Goal: Find specific page/section: Find specific page/section

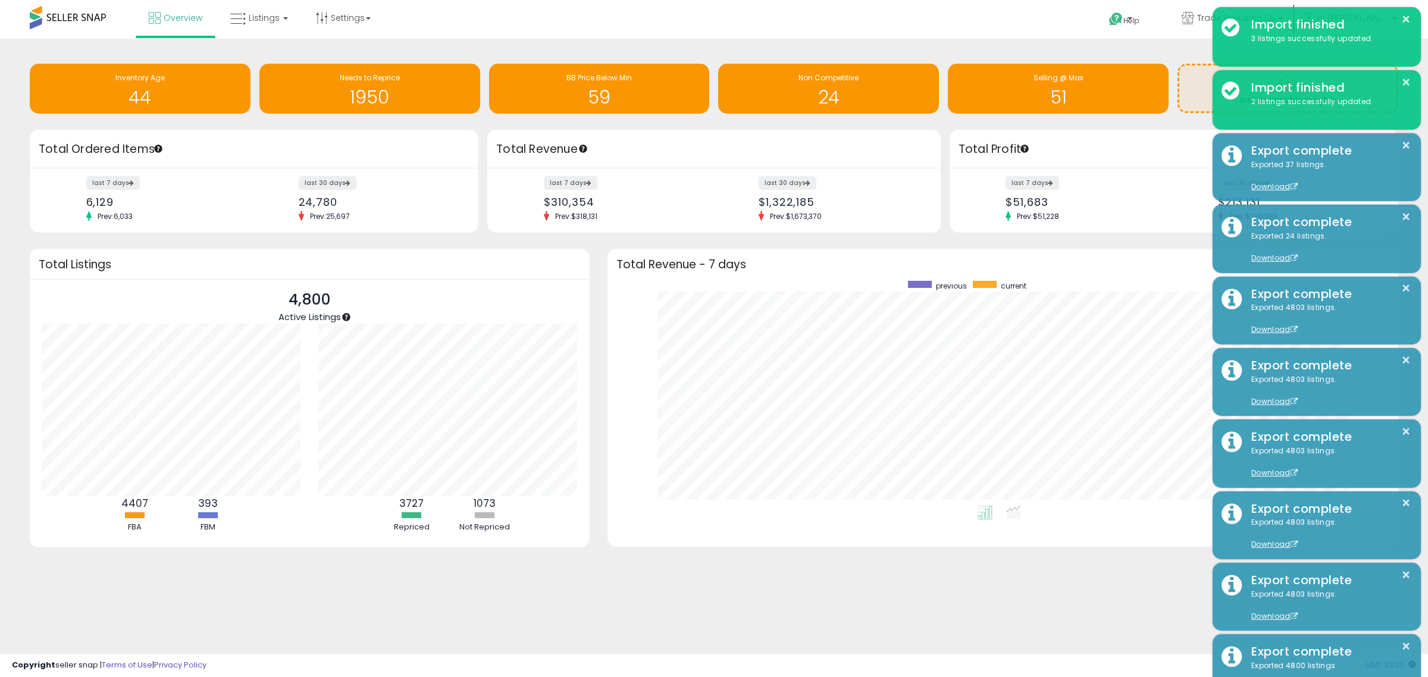
scroll to position [225, 768]
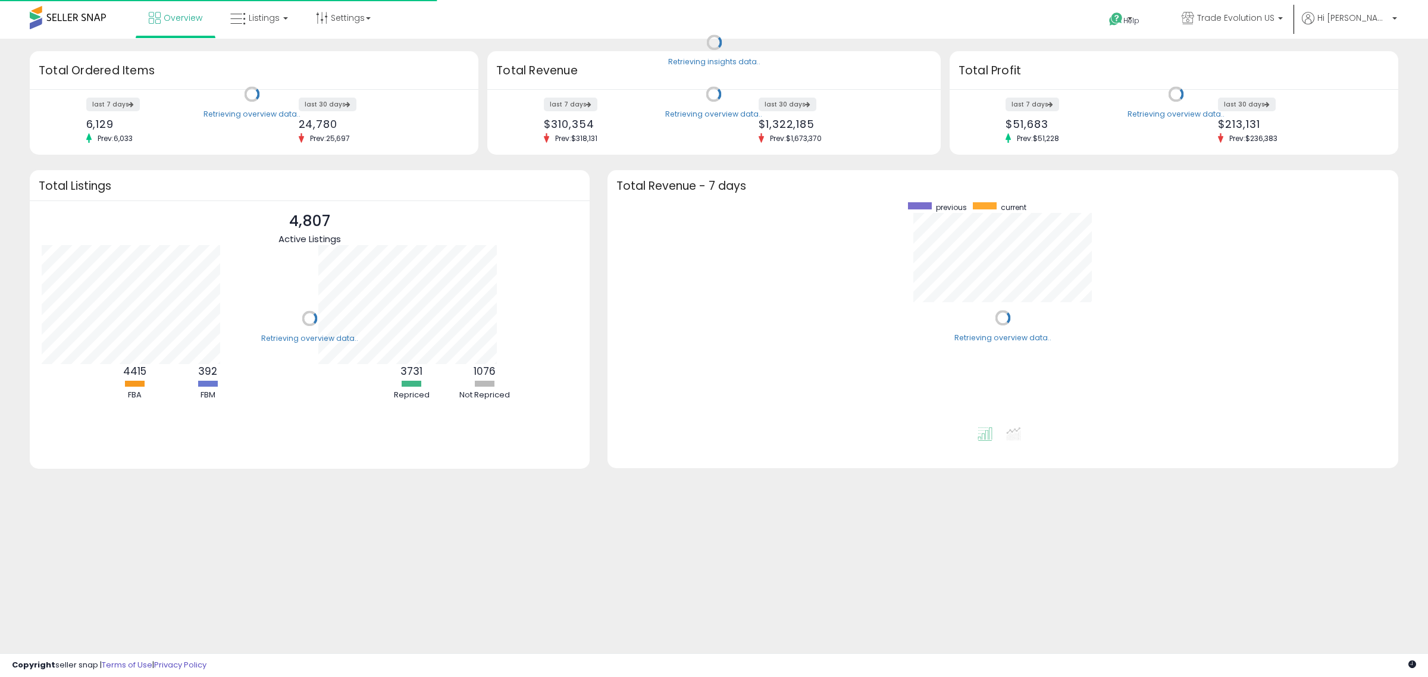
scroll to position [119, 277]
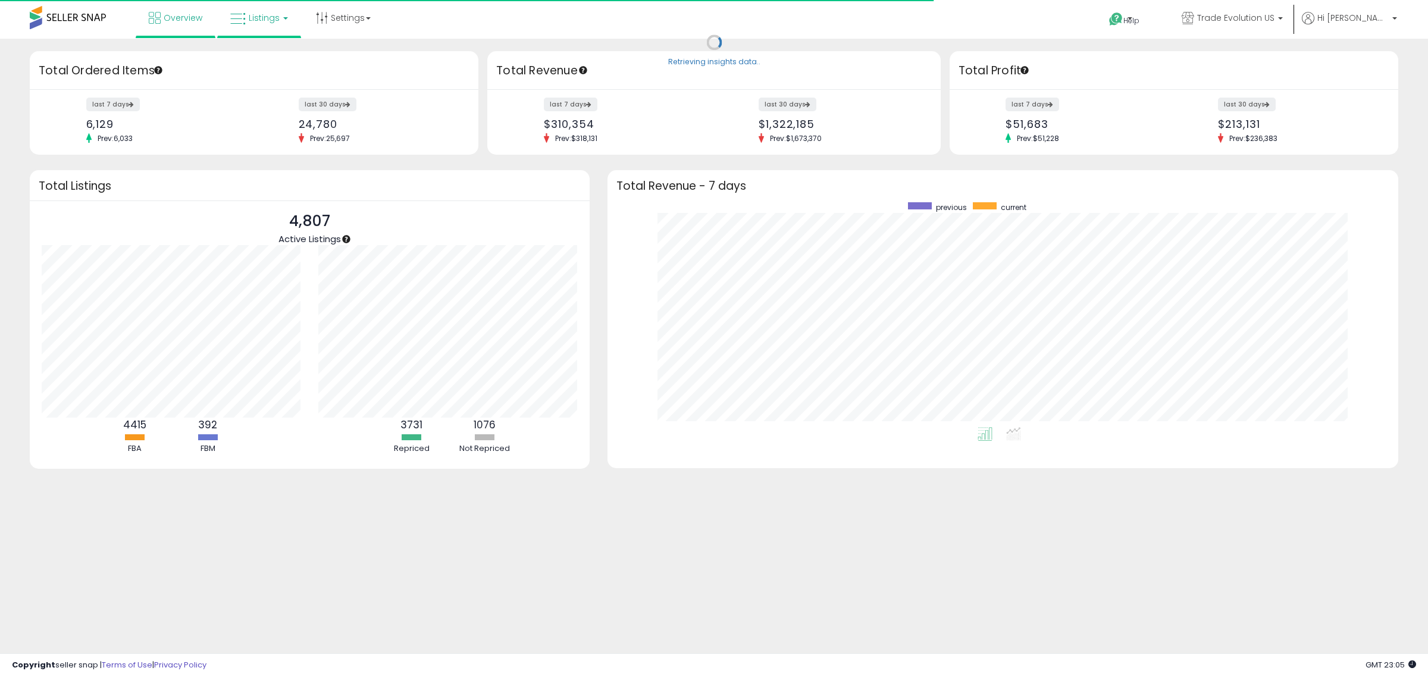
click at [271, 15] on span "Listings" at bounding box center [264, 18] width 31 height 12
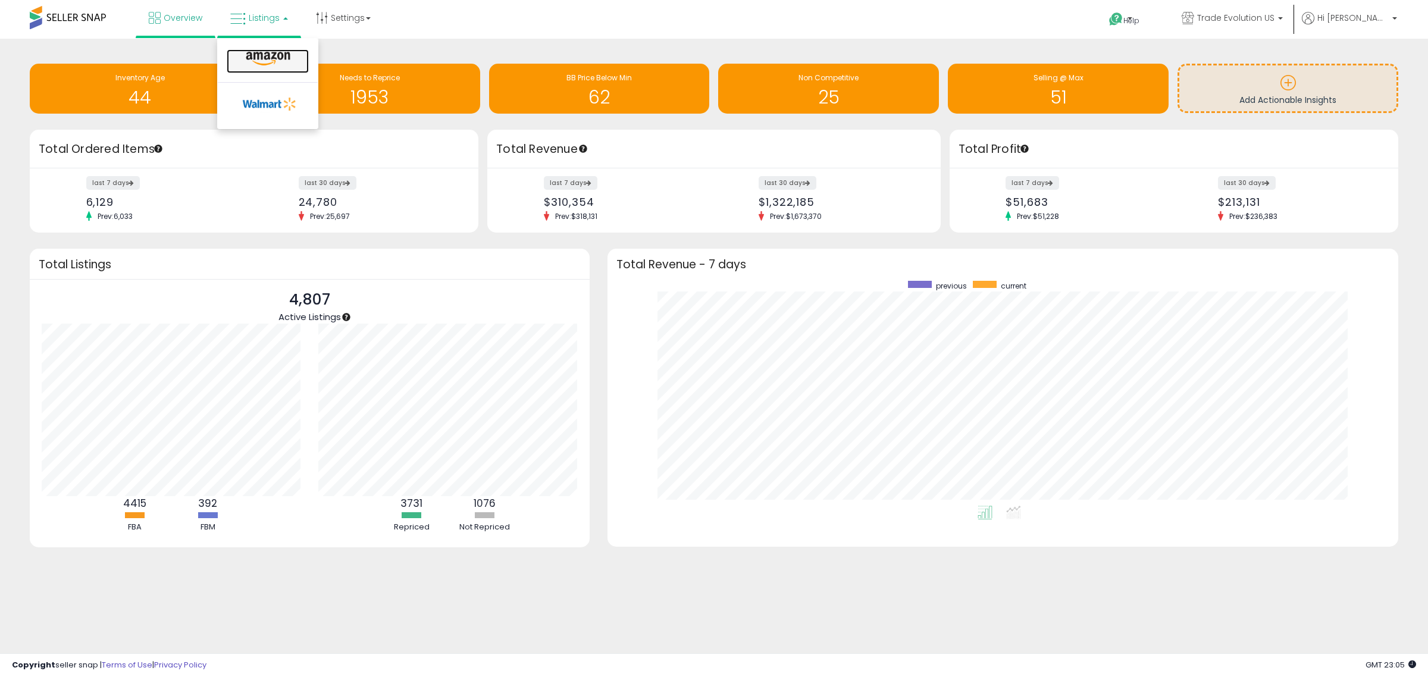
click at [252, 61] on icon at bounding box center [268, 58] width 52 height 15
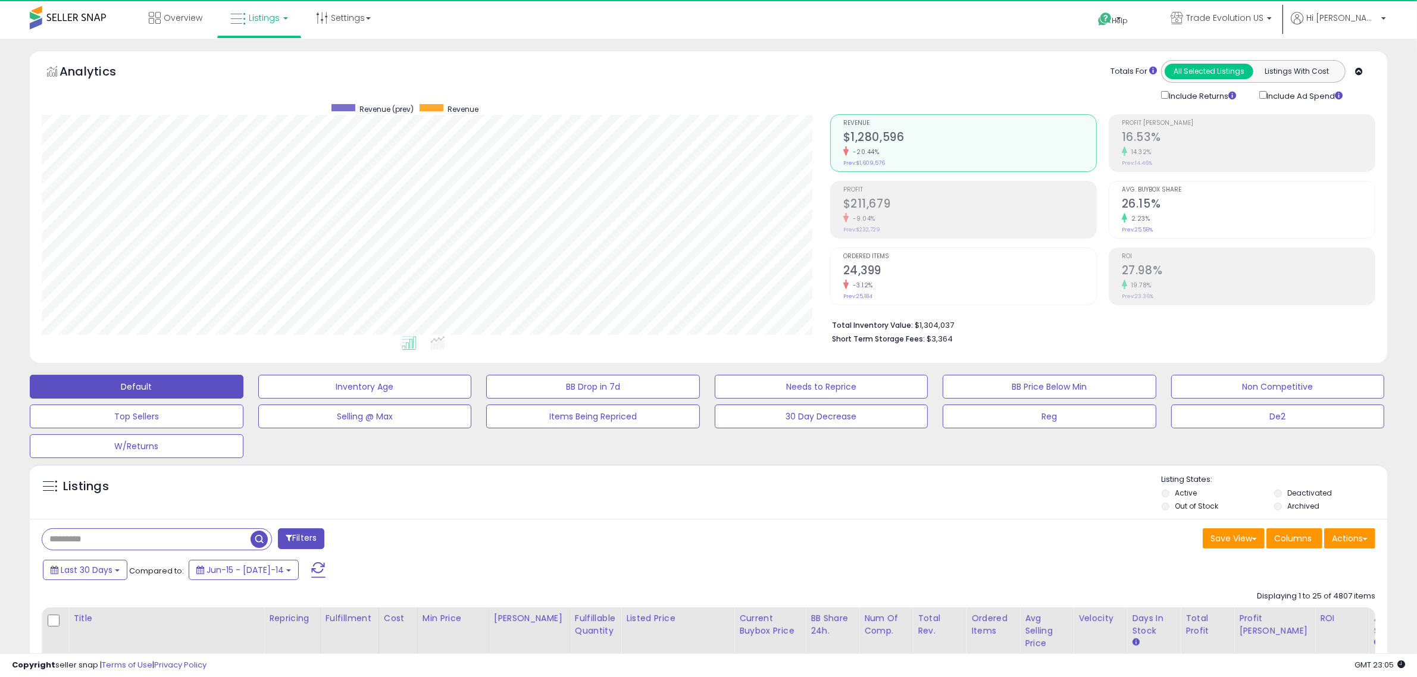
scroll to position [244, 789]
